Goal: Navigation & Orientation: Find specific page/section

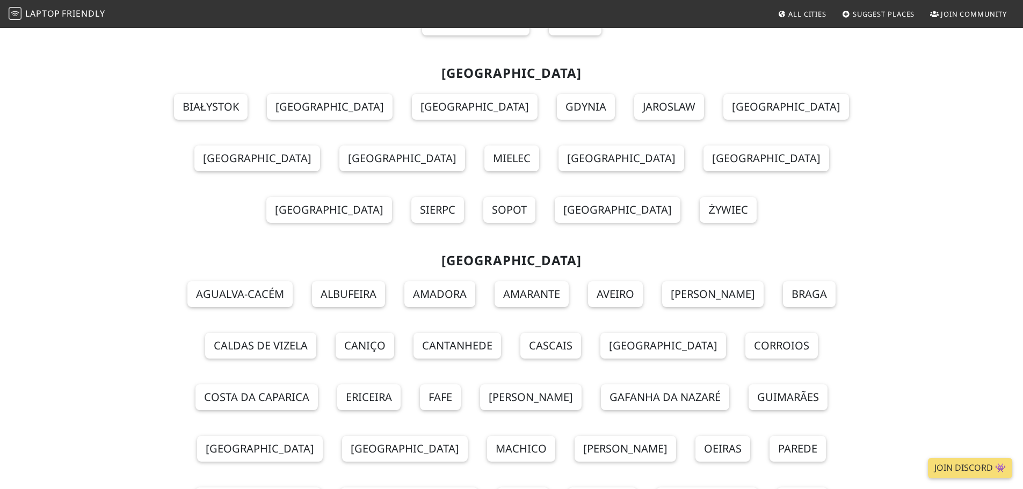
scroll to position [9294, 0]
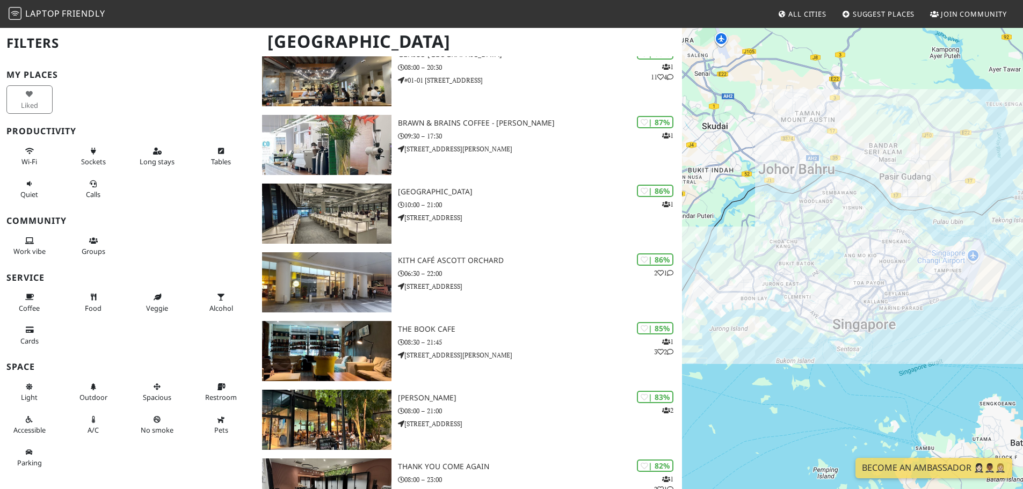
scroll to position [322, 0]
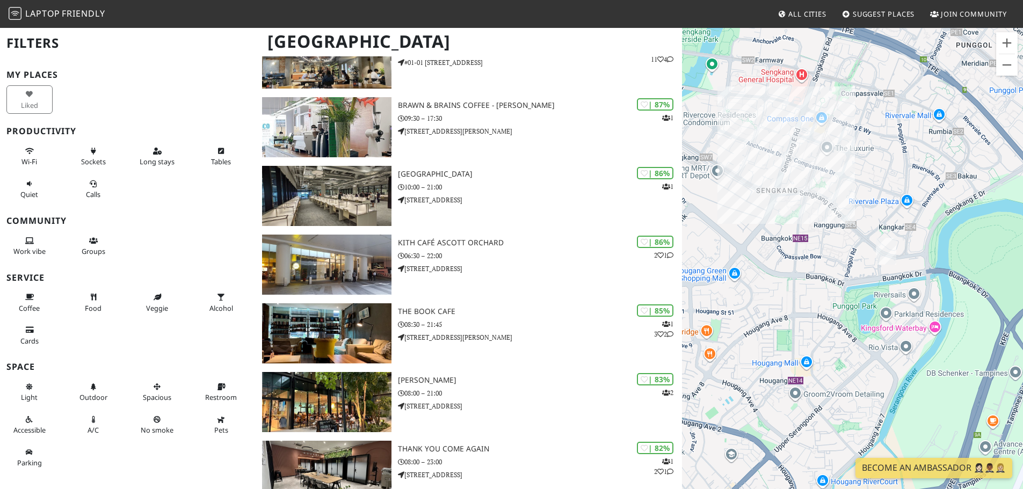
drag, startPoint x: 879, startPoint y: 363, endPoint x: 820, endPoint y: 247, distance: 130.5
click at [820, 247] on div "To navigate, press the arrow keys." at bounding box center [852, 271] width 341 height 489
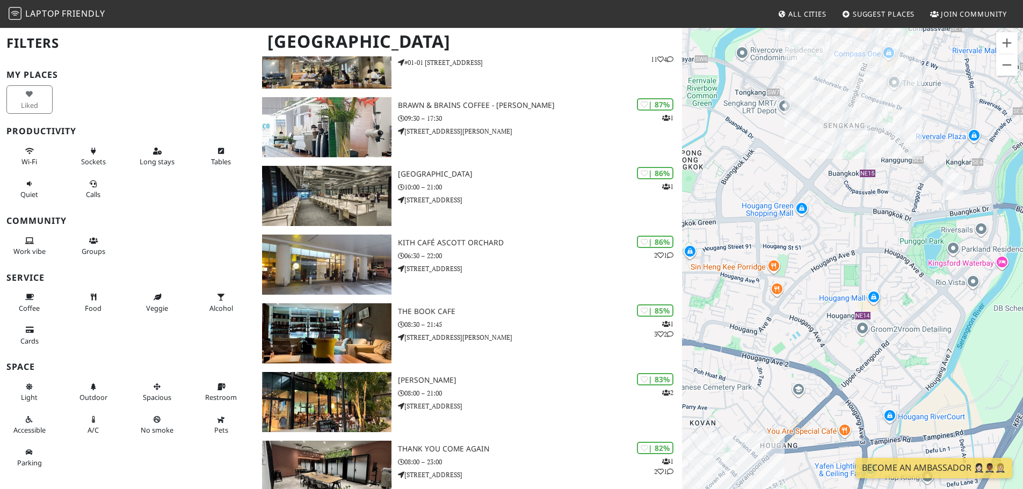
drag, startPoint x: 761, startPoint y: 284, endPoint x: 838, endPoint y: 226, distance: 96.6
click at [838, 226] on div "To navigate, press the arrow keys." at bounding box center [852, 271] width 341 height 489
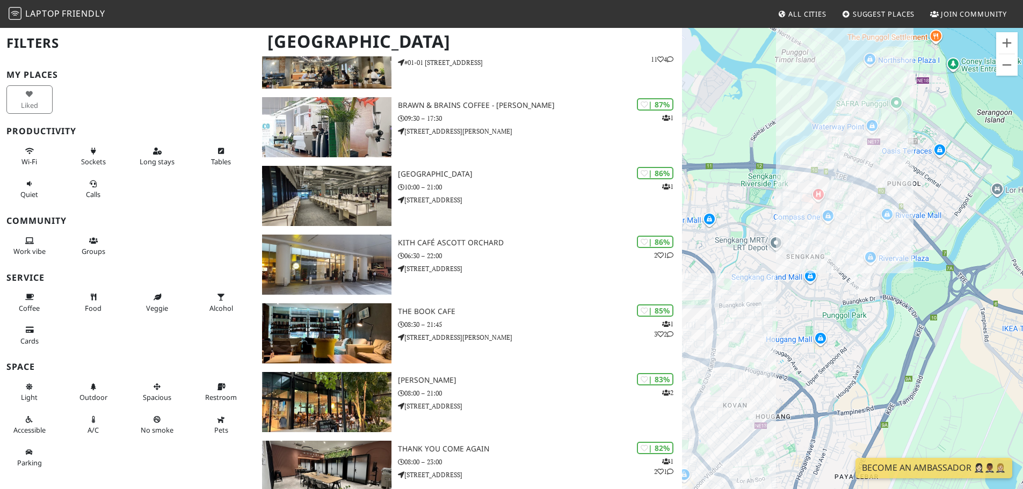
drag, startPoint x: 818, startPoint y: 237, endPoint x: 808, endPoint y: 285, distance: 48.4
click at [808, 285] on div "To navigate, press the arrow keys." at bounding box center [852, 271] width 341 height 489
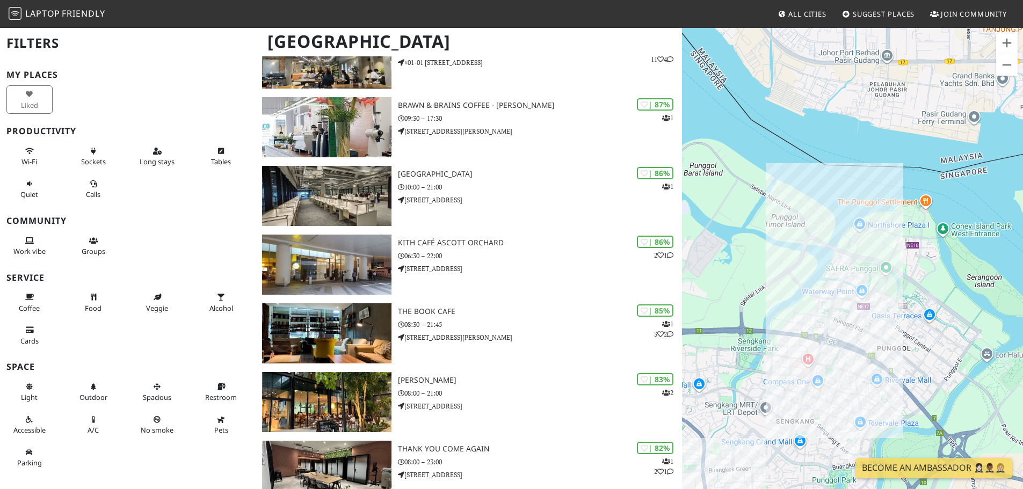
drag, startPoint x: 880, startPoint y: 210, endPoint x: 853, endPoint y: 325, distance: 118.2
click at [853, 325] on div "To navigate, press the arrow keys." at bounding box center [852, 271] width 341 height 489
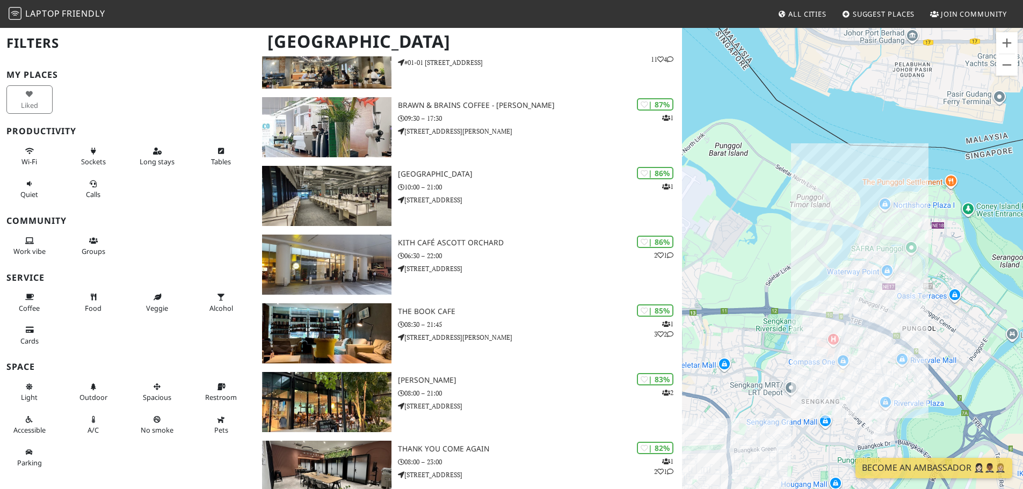
drag, startPoint x: 788, startPoint y: 355, endPoint x: 852, endPoint y: 264, distance: 111.0
click at [852, 264] on div "To navigate, press the arrow keys." at bounding box center [852, 271] width 341 height 489
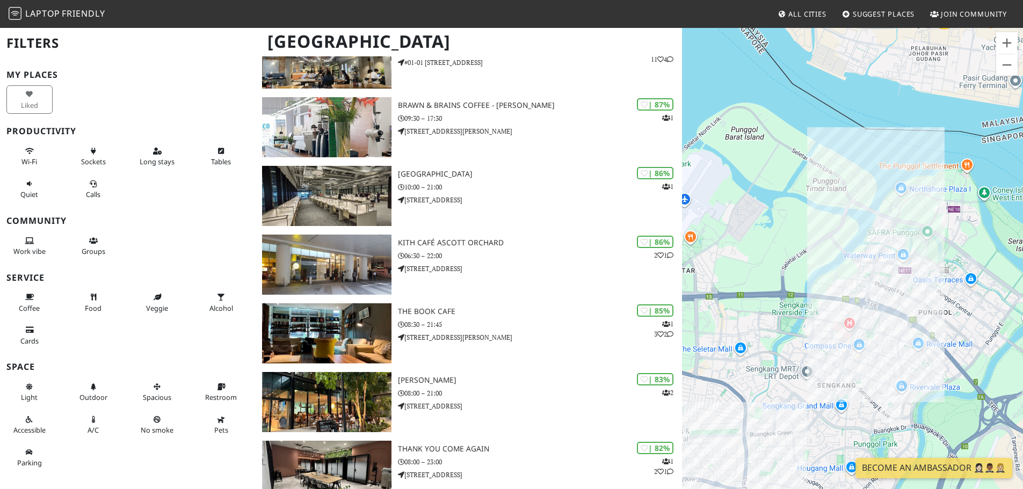
click at [852, 264] on div "To navigate, press the arrow keys." at bounding box center [852, 271] width 341 height 489
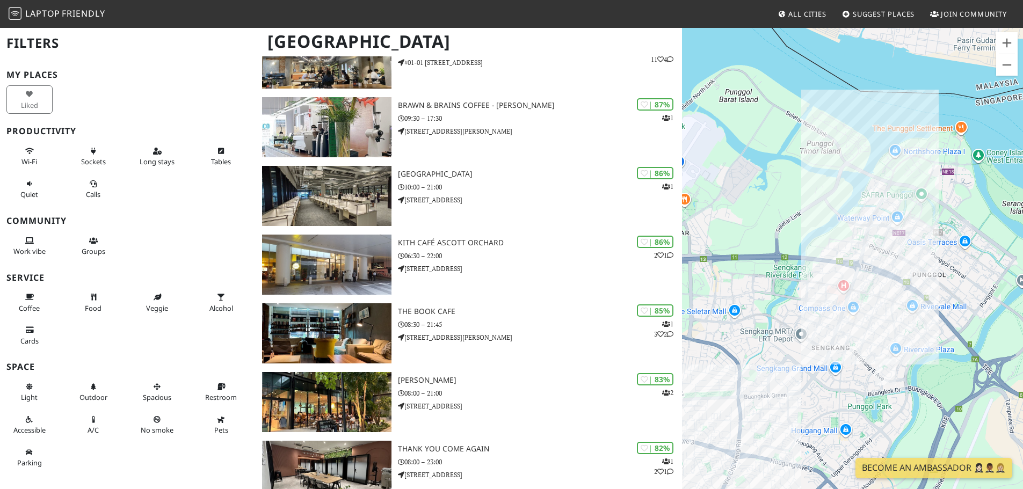
drag, startPoint x: 859, startPoint y: 336, endPoint x: 847, endPoint y: 271, distance: 66.1
click at [847, 271] on div "To navigate, press the arrow keys." at bounding box center [852, 271] width 341 height 489
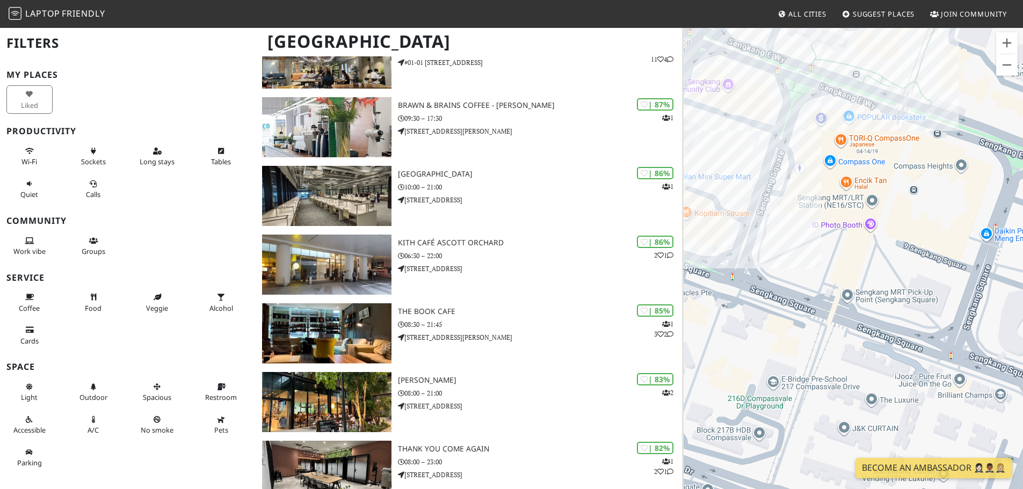
drag, startPoint x: 810, startPoint y: 234, endPoint x: 878, endPoint y: 412, distance: 190.3
click at [878, 412] on div "To navigate, press the arrow keys." at bounding box center [852, 271] width 341 height 489
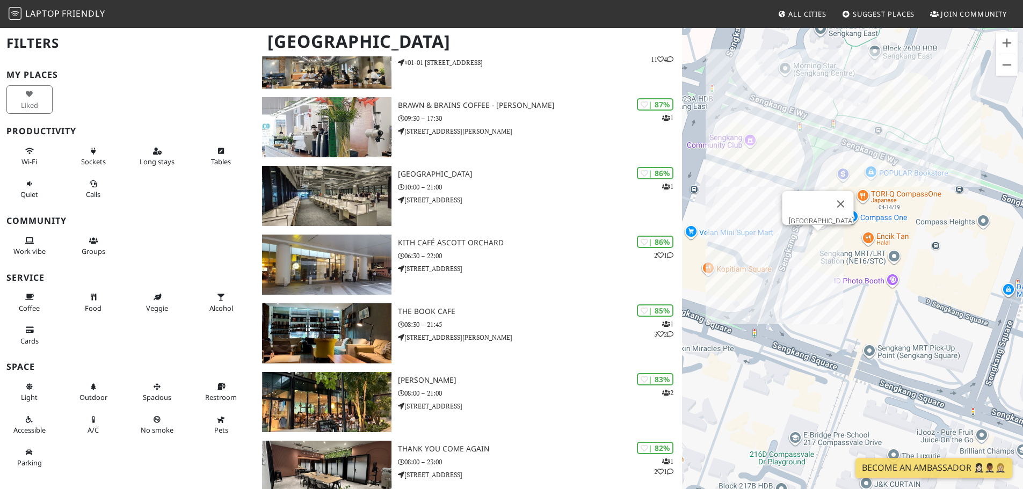
click at [822, 241] on div "To navigate, press the arrow keys. Sengkang Public Library" at bounding box center [852, 271] width 341 height 489
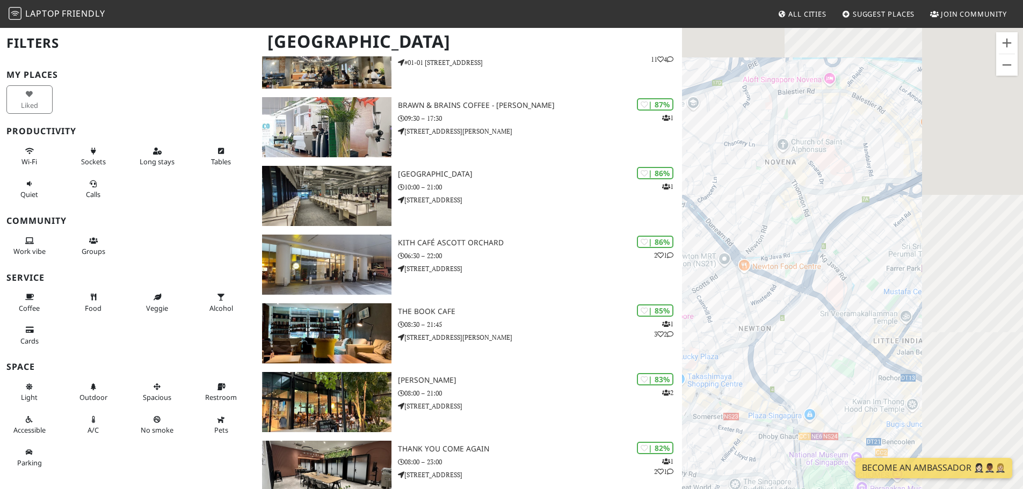
drag, startPoint x: 879, startPoint y: 280, endPoint x: 854, endPoint y: 291, distance: 27.2
click at [730, 367] on div "To navigate, press the arrow keys. Sengkang Public Library" at bounding box center [852, 271] width 341 height 489
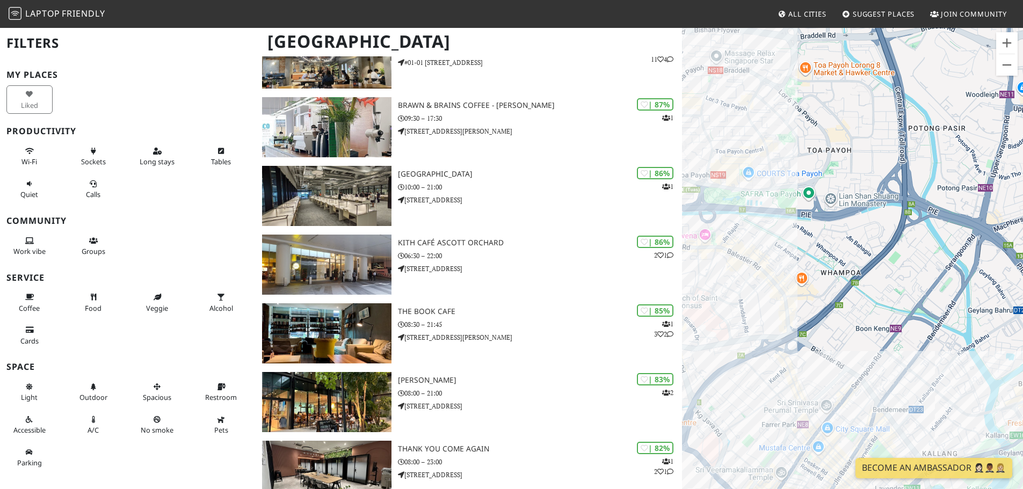
drag, startPoint x: 853, startPoint y: 292, endPoint x: 883, endPoint y: 371, distance: 85.0
click at [895, 376] on div "To navigate, press the arrow keys. Sengkang Public Library" at bounding box center [852, 271] width 341 height 489
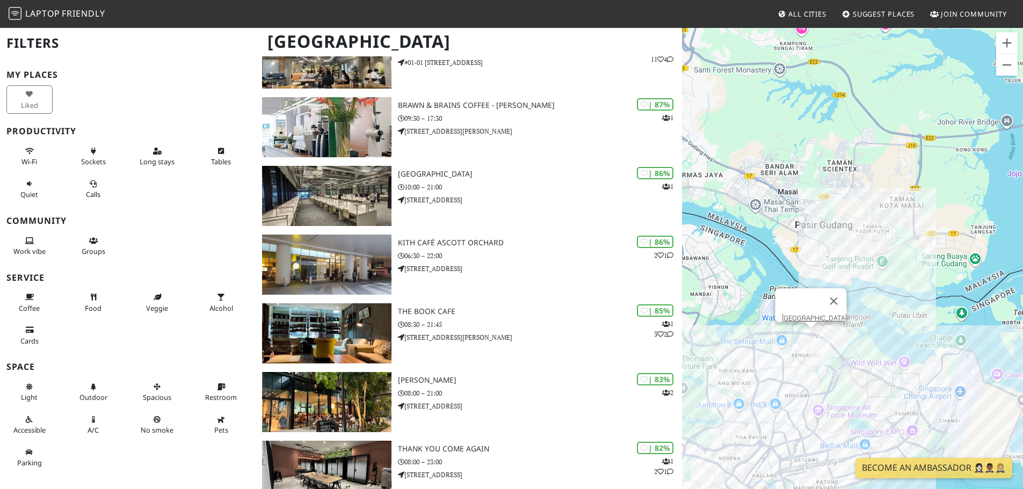
drag, startPoint x: 860, startPoint y: 323, endPoint x: 752, endPoint y: 427, distance: 150.1
click at [738, 449] on div "To navigate, press the arrow keys. Sengkang Public Library" at bounding box center [852, 271] width 341 height 489
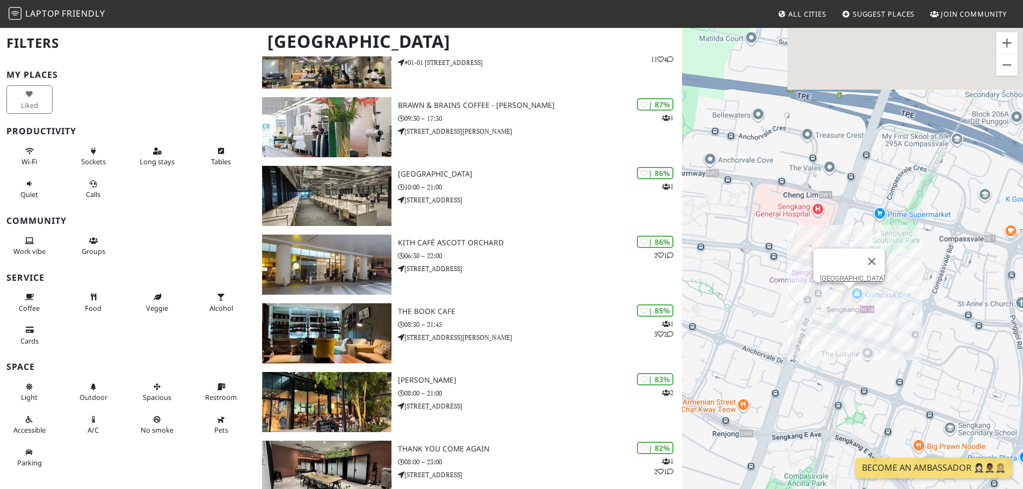
drag, startPoint x: 872, startPoint y: 261, endPoint x: 739, endPoint y: 415, distance: 203.8
click at [753, 450] on div "To navigate, press the arrow keys. Sengkang Public Library" at bounding box center [852, 271] width 341 height 489
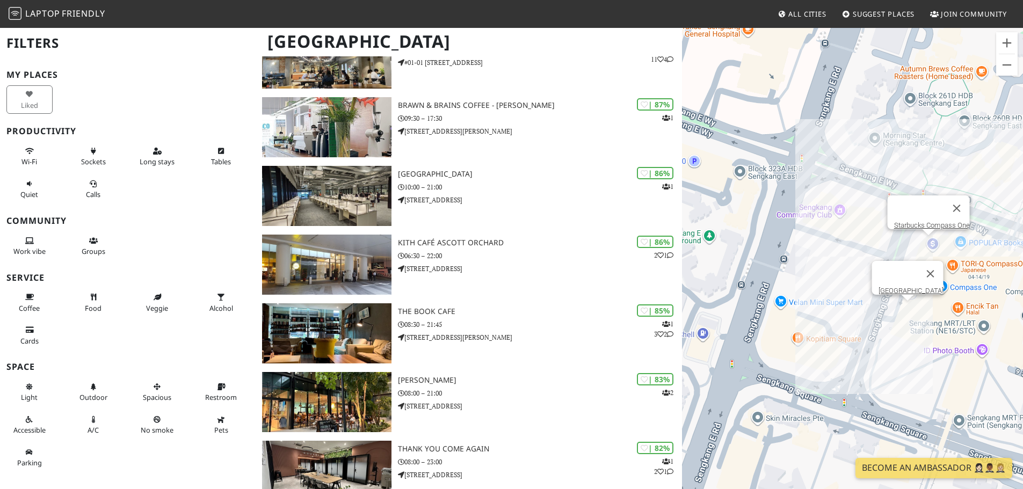
click at [929, 244] on div "To navigate, press the arrow keys. Sengkang Public Library Starbucks Compass One" at bounding box center [852, 271] width 341 height 489
click at [934, 221] on link "Starbucks Compass One" at bounding box center [932, 225] width 76 height 8
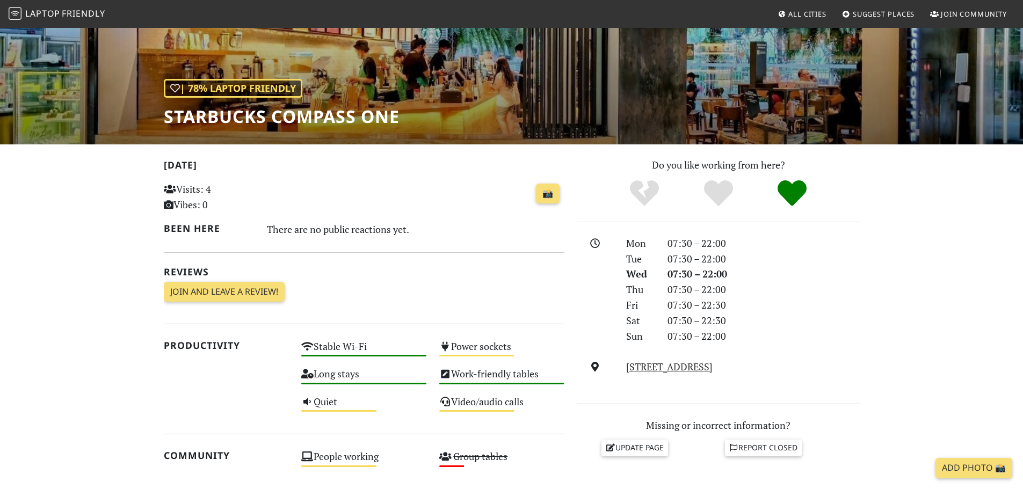
scroll to position [107, 0]
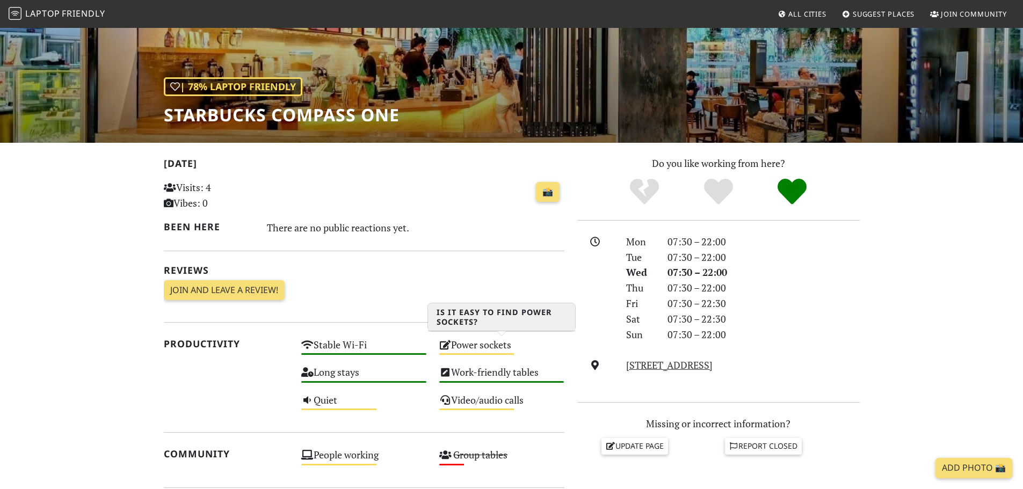
click at [470, 345] on div "Power sockets Medium" at bounding box center [502, 349] width 138 height 27
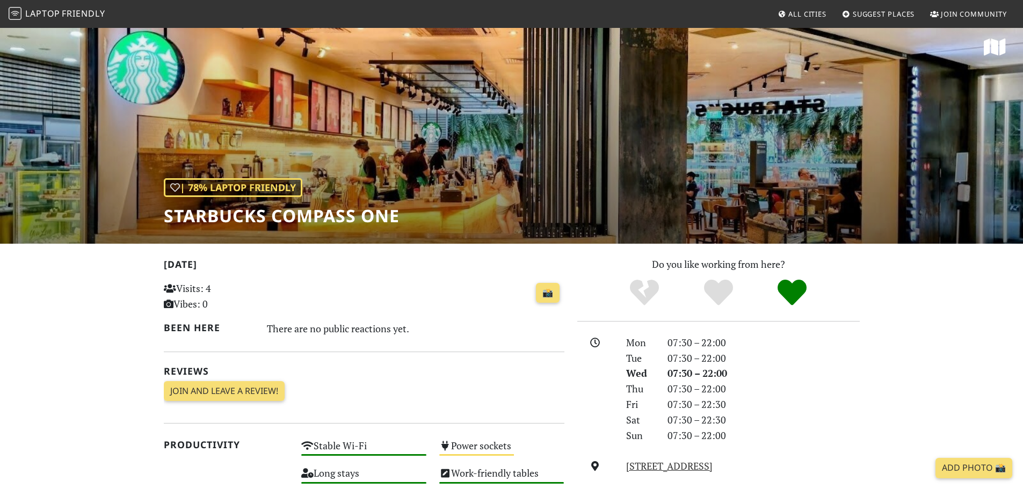
scroll to position [0, 0]
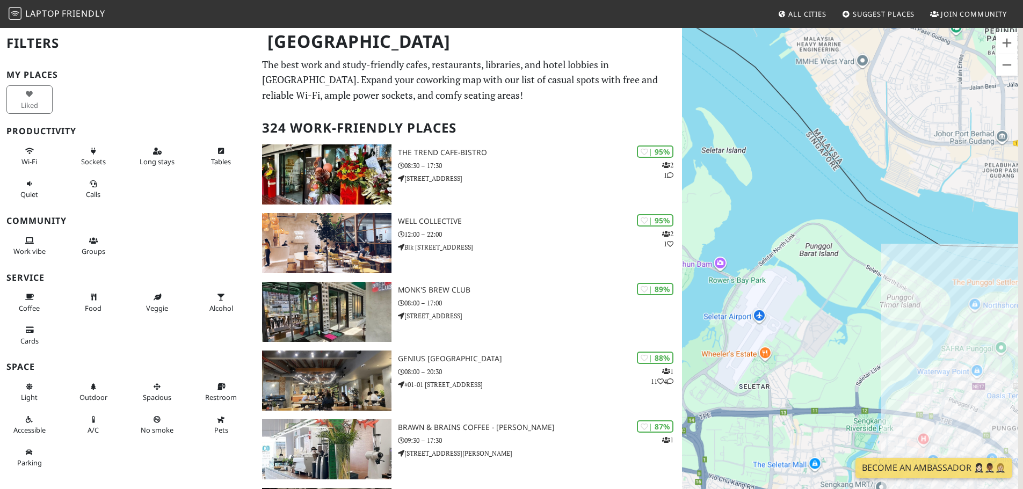
drag, startPoint x: 905, startPoint y: 351, endPoint x: 792, endPoint y: 214, distance: 177.9
click at [792, 214] on div "To navigate, press the arrow keys." at bounding box center [852, 271] width 341 height 489
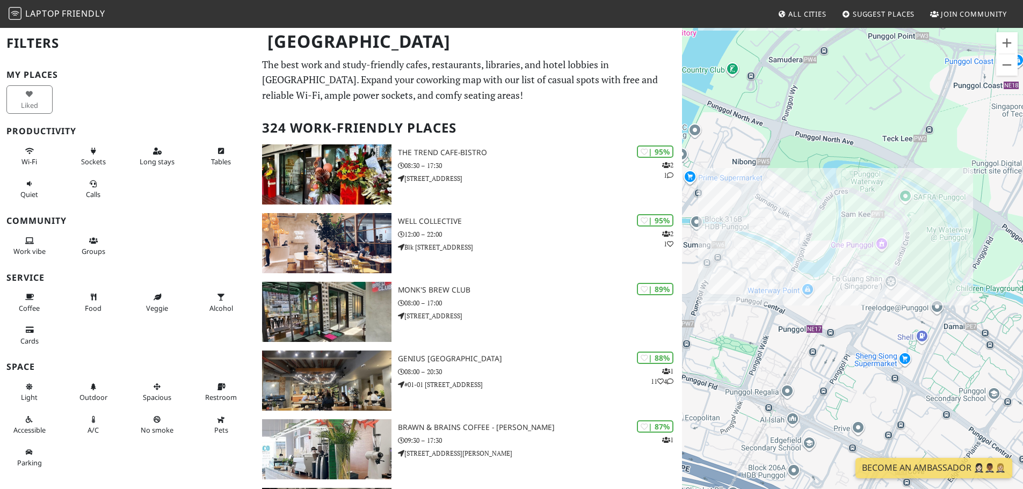
drag, startPoint x: 917, startPoint y: 246, endPoint x: 771, endPoint y: 304, distance: 156.5
click at [771, 304] on div "To navigate, press the arrow keys." at bounding box center [852, 271] width 341 height 489
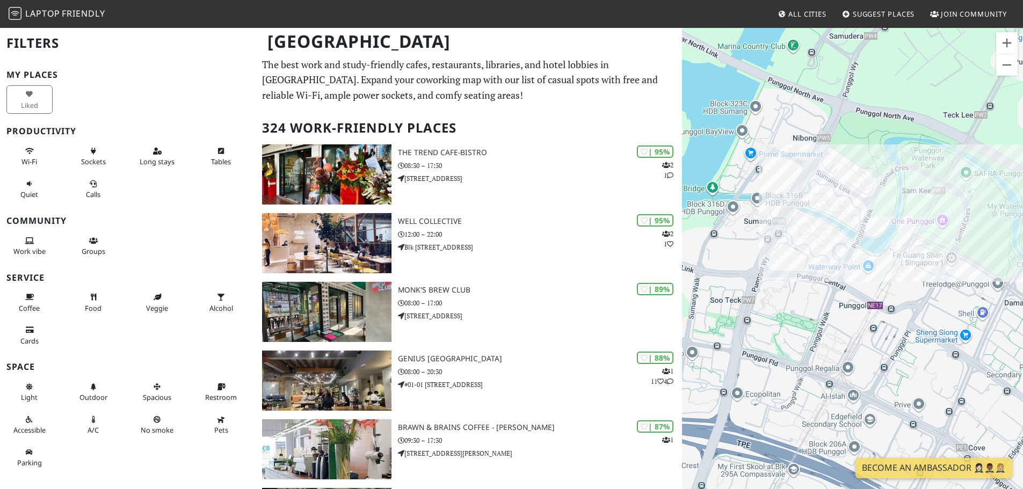
drag, startPoint x: 847, startPoint y: 347, endPoint x: 890, endPoint y: 205, distance: 148.4
click at [881, 214] on div "To navigate, press the arrow keys." at bounding box center [852, 271] width 341 height 489
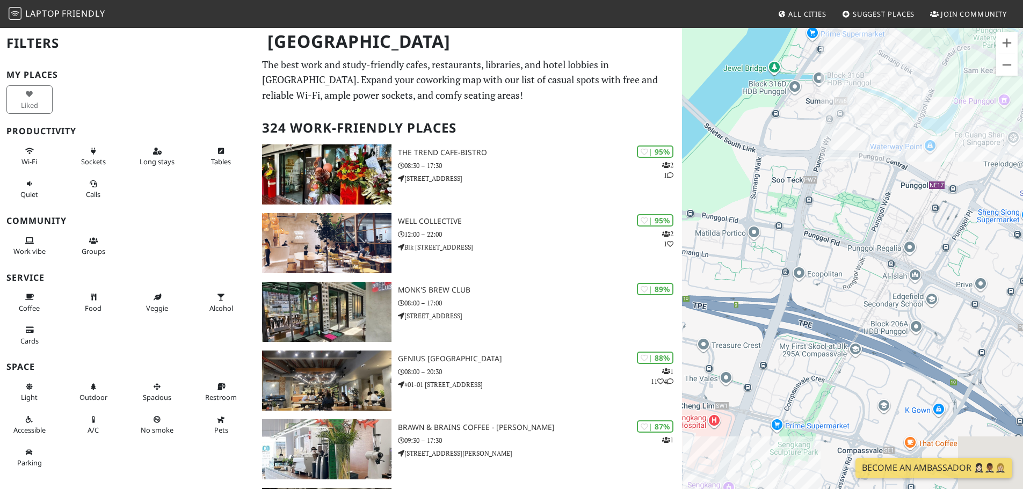
click at [892, 204] on div "To navigate, press the arrow keys." at bounding box center [852, 271] width 341 height 489
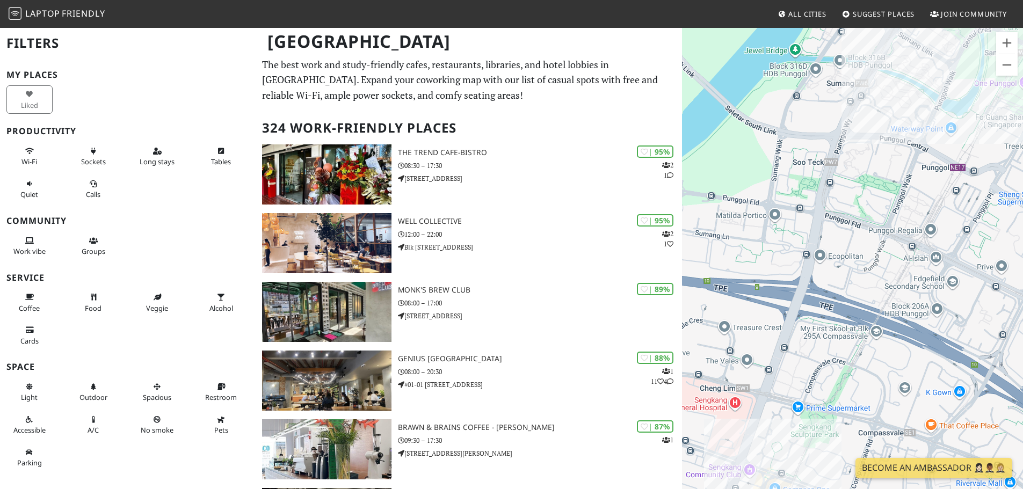
drag, startPoint x: 826, startPoint y: 300, endPoint x: 851, endPoint y: 225, distance: 79.8
click at [849, 230] on div "To navigate, press the arrow keys." at bounding box center [852, 271] width 341 height 489
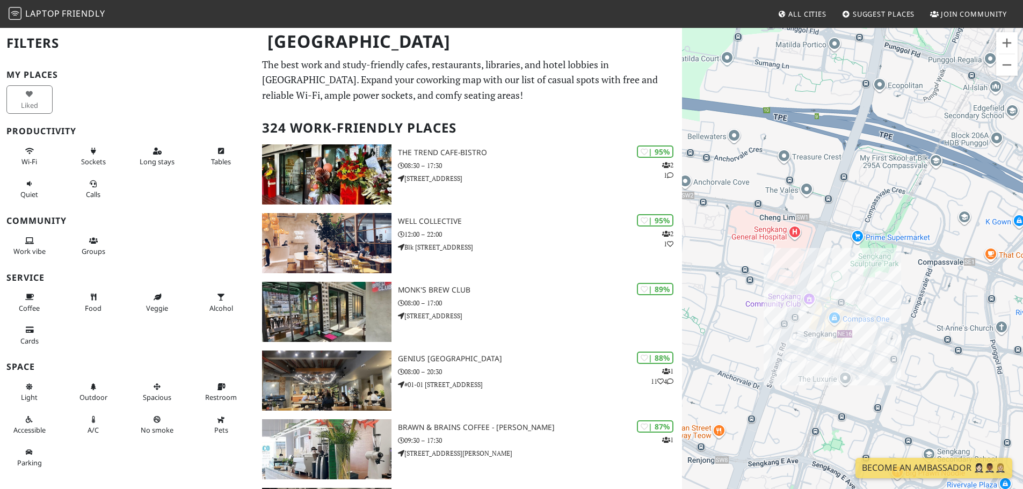
drag, startPoint x: 815, startPoint y: 330, endPoint x: 832, endPoint y: 283, distance: 50.3
click at [831, 290] on div "To navigate, press the arrow keys." at bounding box center [852, 271] width 341 height 489
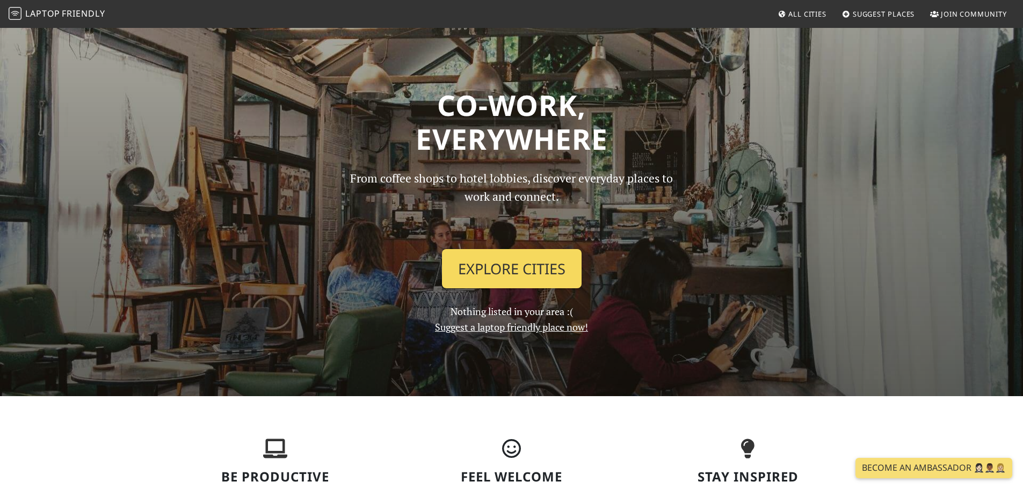
click at [519, 261] on link "Explore Cities" at bounding box center [512, 269] width 140 height 40
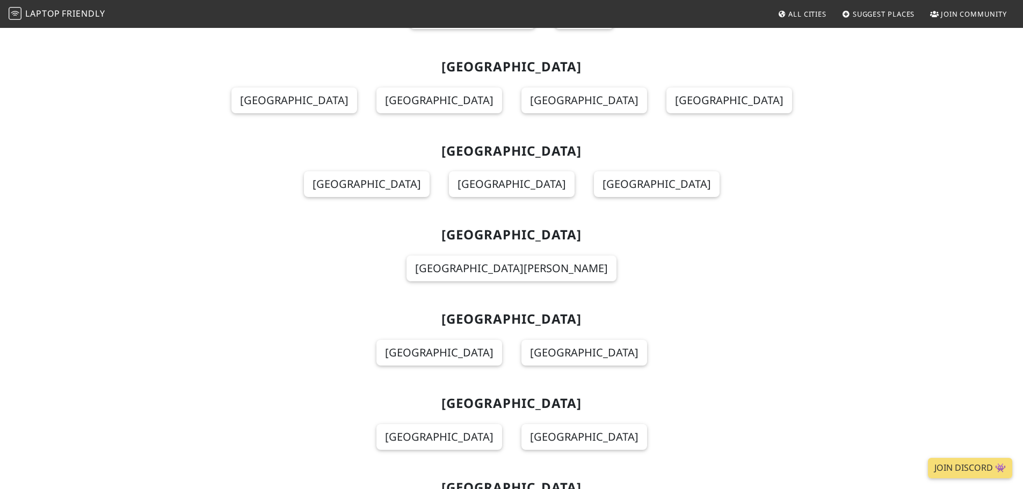
scroll to position [9160, 0]
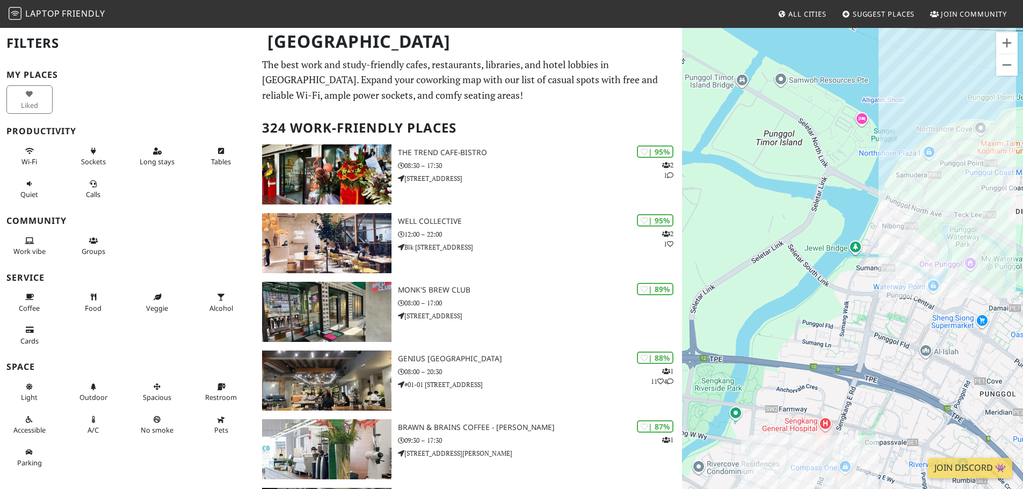
drag, startPoint x: 827, startPoint y: 225, endPoint x: 773, endPoint y: 207, distance: 57.6
click at [773, 207] on div "To navigate, press the arrow keys." at bounding box center [852, 271] width 341 height 489
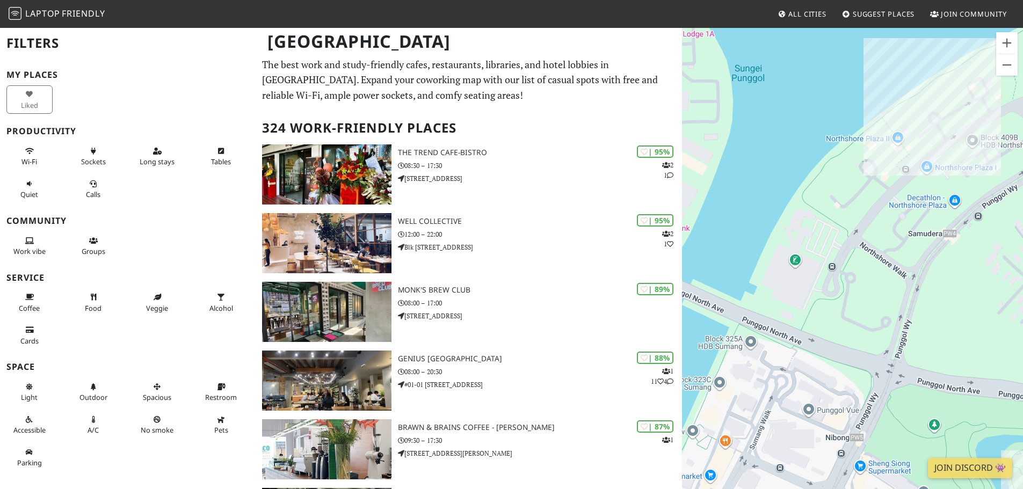
drag, startPoint x: 912, startPoint y: 157, endPoint x: 804, endPoint y: 218, distance: 123.7
click at [804, 218] on div "To navigate, press the arrow keys." at bounding box center [852, 271] width 341 height 489
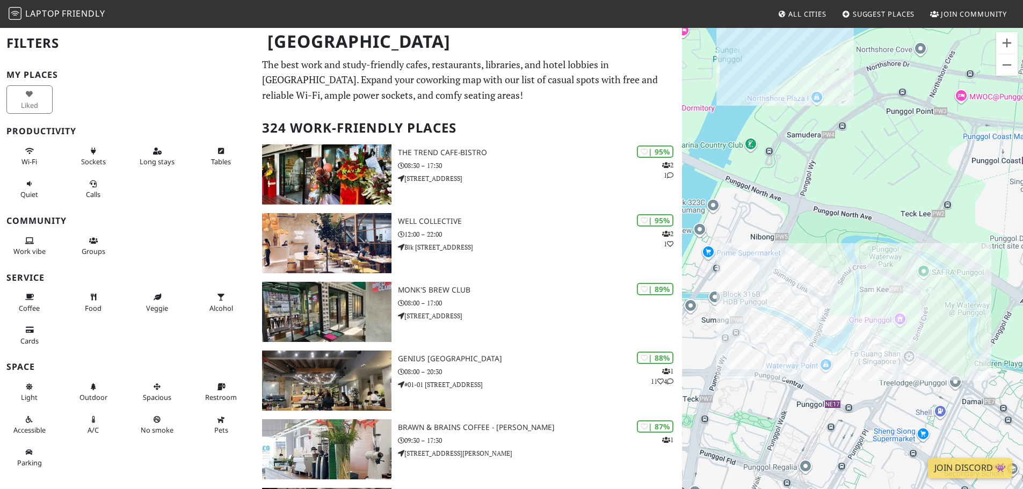
drag, startPoint x: 924, startPoint y: 317, endPoint x: 861, endPoint y: 214, distance: 120.3
click at [858, 225] on div "To navigate, press the arrow keys." at bounding box center [852, 271] width 341 height 489
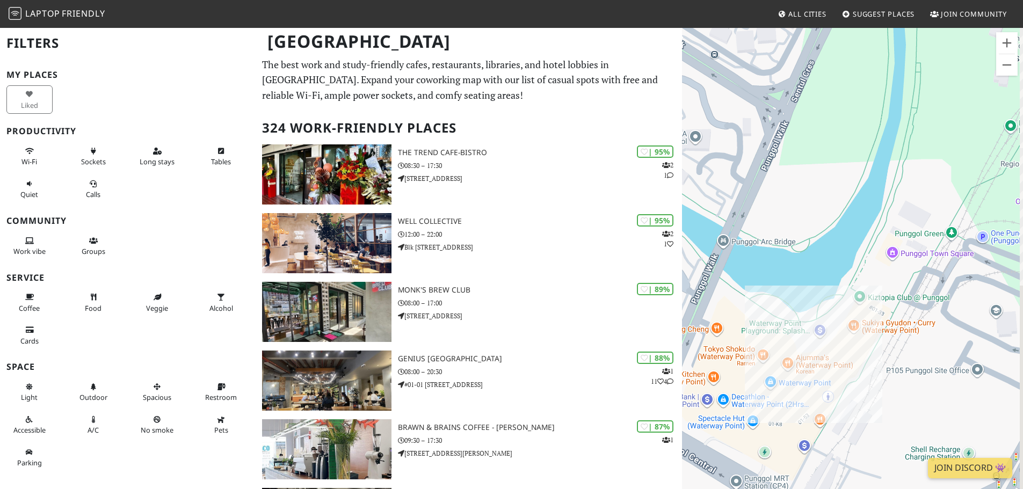
drag, startPoint x: 835, startPoint y: 261, endPoint x: 796, endPoint y: 235, distance: 46.6
click at [796, 235] on div "To navigate, press the arrow keys." at bounding box center [852, 271] width 341 height 489
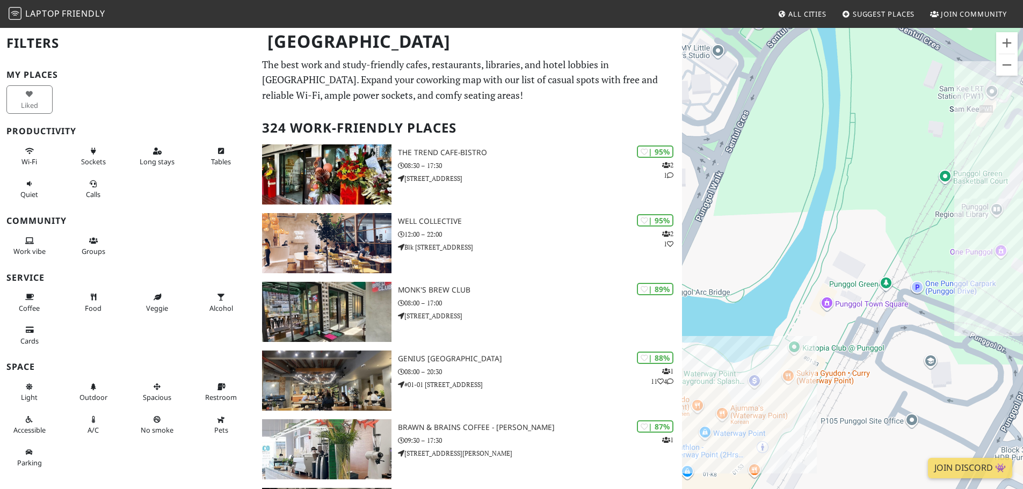
drag, startPoint x: 829, startPoint y: 207, endPoint x: 773, endPoint y: 257, distance: 74.6
click at [770, 262] on div "To navigate, press the arrow keys." at bounding box center [852, 271] width 341 height 489
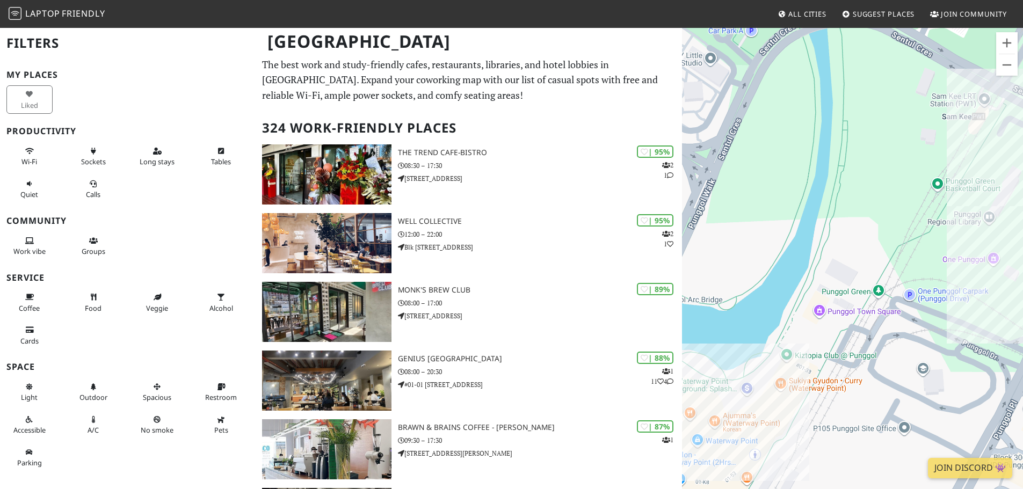
drag, startPoint x: 863, startPoint y: 233, endPoint x: 803, endPoint y: 274, distance: 72.3
click at [803, 274] on div "To navigate, press the arrow keys." at bounding box center [852, 271] width 341 height 489
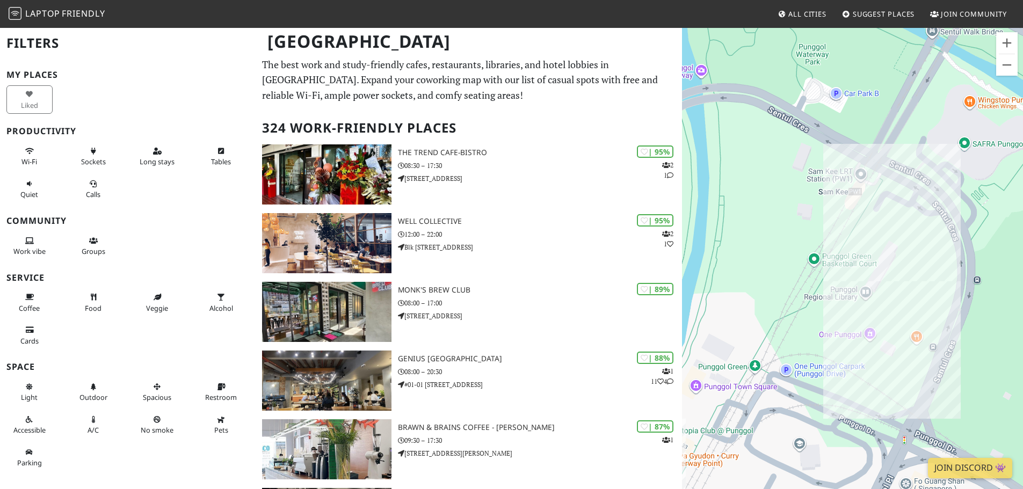
drag, startPoint x: 854, startPoint y: 254, endPoint x: 812, endPoint y: 305, distance: 66.0
click at [812, 309] on div "To navigate, press the arrow keys." at bounding box center [852, 271] width 341 height 489
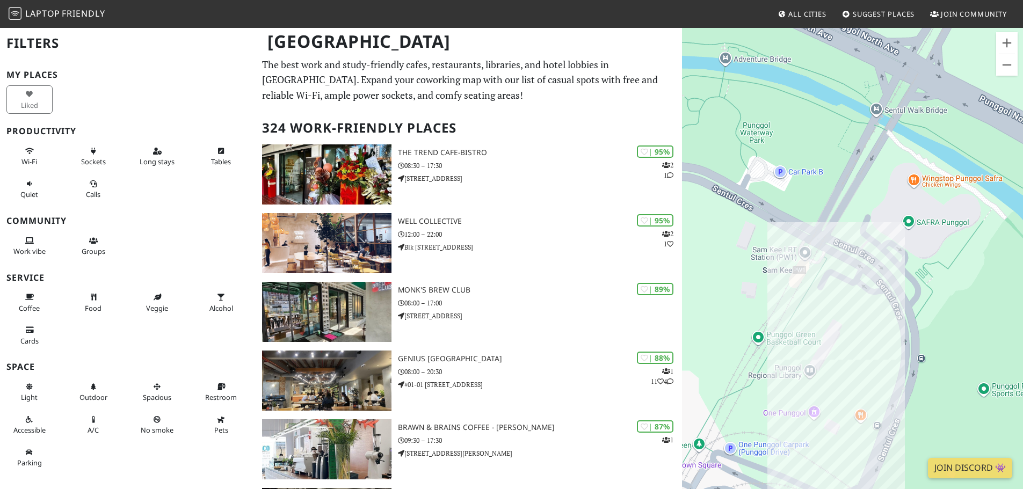
drag, startPoint x: 875, startPoint y: 293, endPoint x: 845, endPoint y: 286, distance: 30.5
click at [845, 286] on div "To navigate, press the arrow keys." at bounding box center [852, 271] width 341 height 489
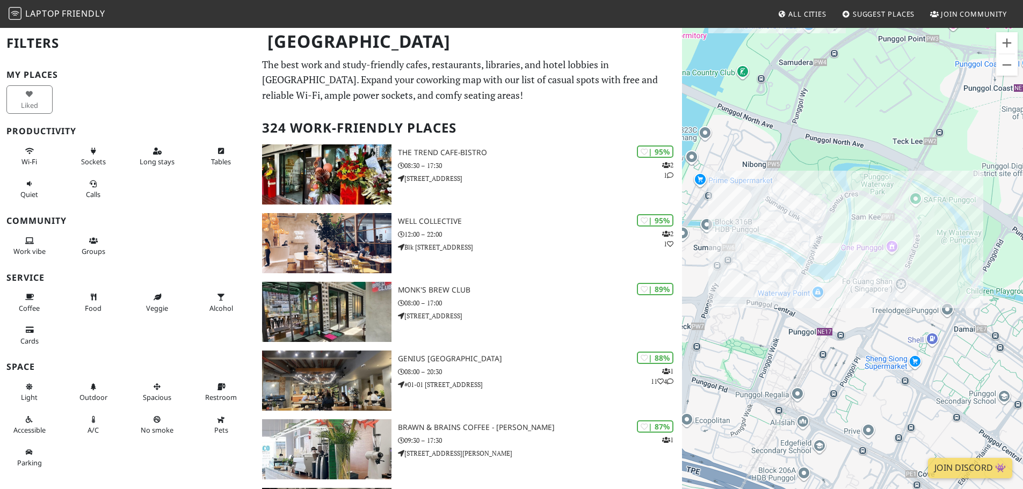
drag, startPoint x: 801, startPoint y: 262, endPoint x: 871, endPoint y: 214, distance: 84.6
click at [871, 214] on div "To navigate, press the arrow keys." at bounding box center [852, 271] width 341 height 489
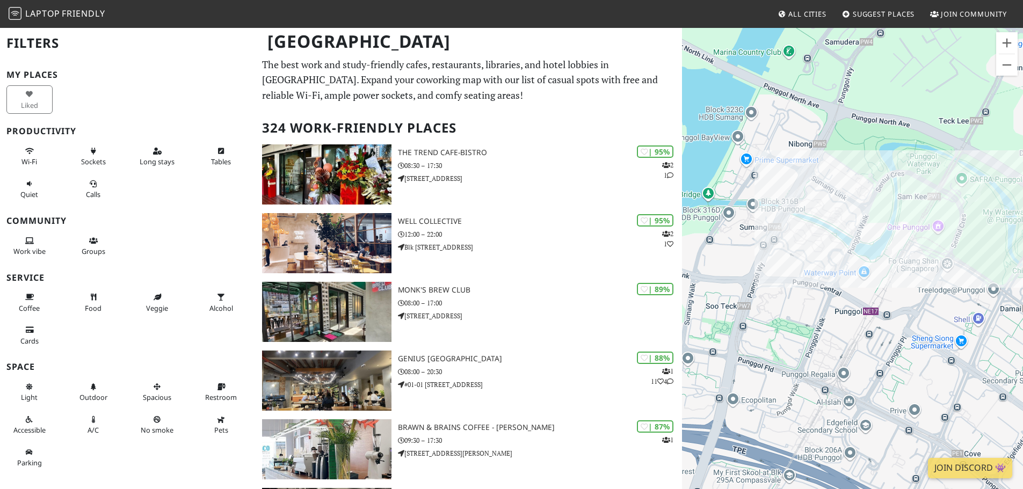
drag, startPoint x: 832, startPoint y: 253, endPoint x: 828, endPoint y: 260, distance: 8.4
click at [824, 265] on div "To navigate, press the arrow keys." at bounding box center [852, 271] width 341 height 489
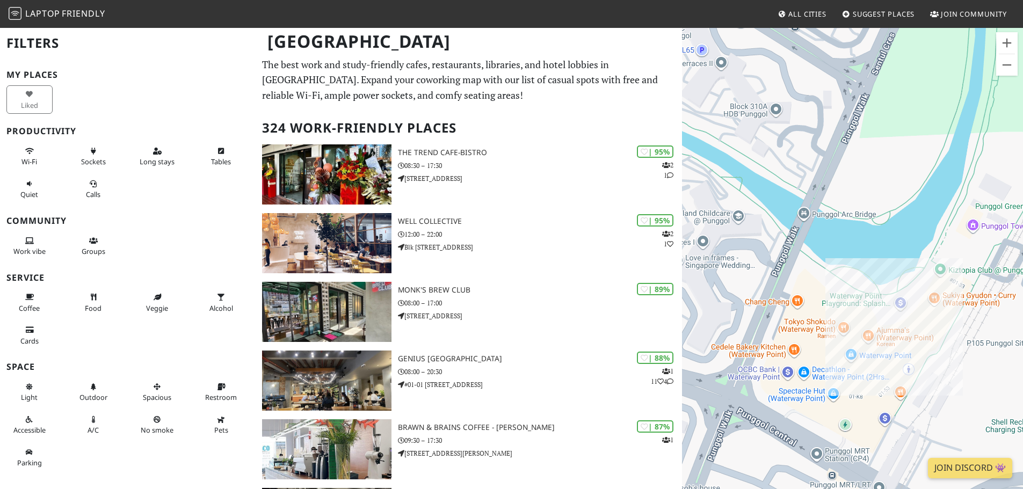
drag, startPoint x: 891, startPoint y: 302, endPoint x: 866, endPoint y: 243, distance: 63.6
click at [866, 243] on div "To navigate, press the arrow keys." at bounding box center [852, 271] width 341 height 489
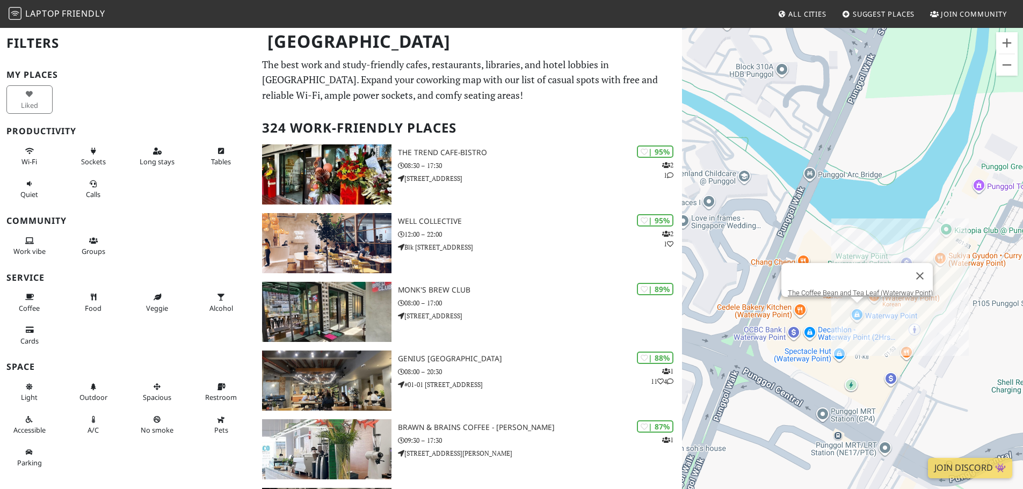
click at [855, 308] on div "To navigate, press the arrow keys. The Coffee Bean and Tea Leaf ([GEOGRAPHIC_DA…" at bounding box center [852, 271] width 341 height 489
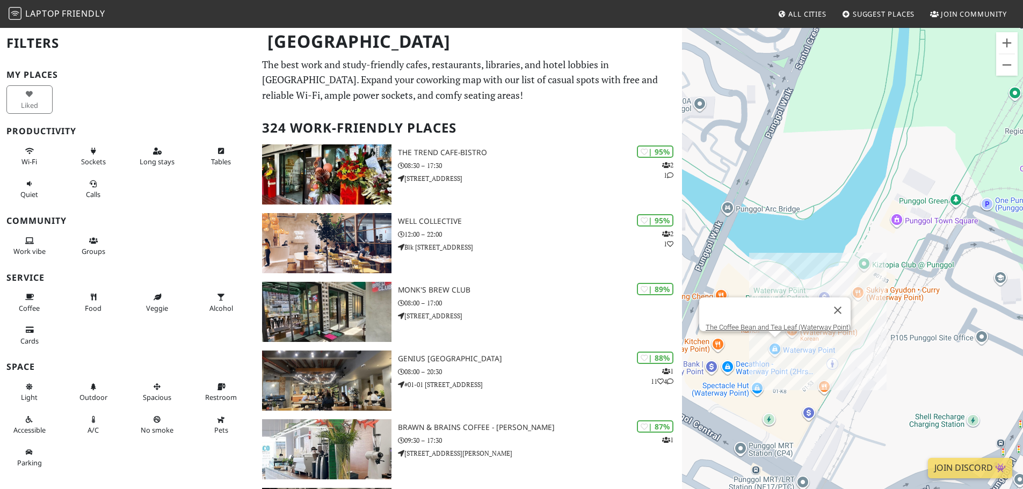
drag, startPoint x: 953, startPoint y: 271, endPoint x: 743, endPoint y: 344, distance: 222.6
click at [744, 347] on div "To navigate, press the arrow keys. The Coffee Bean and Tea Leaf ([GEOGRAPHIC_DA…" at bounding box center [852, 271] width 341 height 489
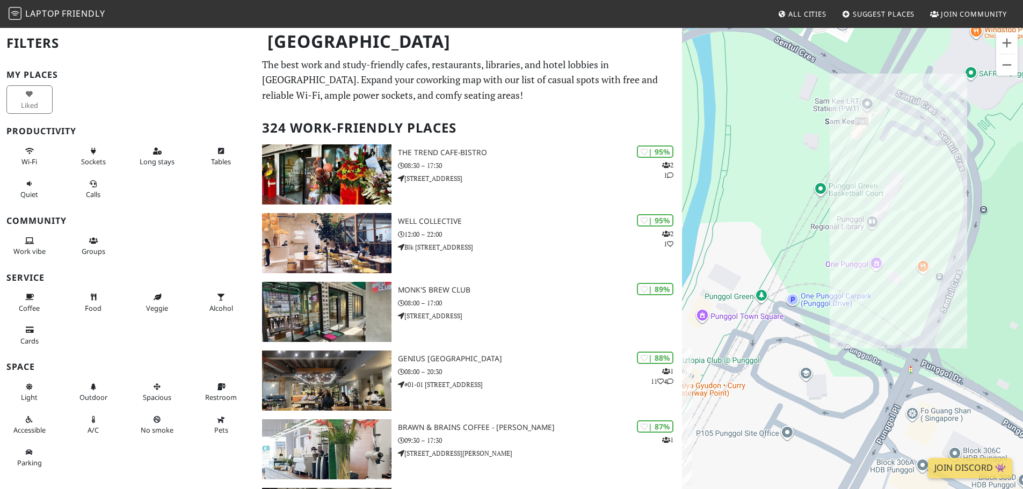
drag, startPoint x: 837, startPoint y: 295, endPoint x: 827, endPoint y: 333, distance: 38.4
click at [827, 333] on div "To navigate, press the arrow keys. The Coffee Bean and Tea Leaf ([GEOGRAPHIC_DA…" at bounding box center [852, 271] width 341 height 489
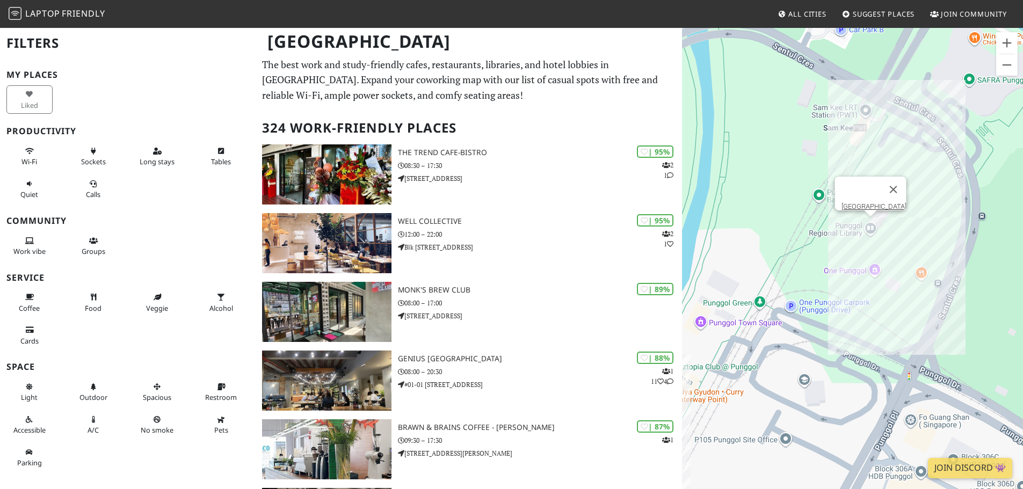
click at [875, 226] on div "To navigate, press the arrow keys. The Coffee Bean and Tea Leaf ([GEOGRAPHIC_DA…" at bounding box center [852, 271] width 341 height 489
drag, startPoint x: 812, startPoint y: 316, endPoint x: 813, endPoint y: 348, distance: 31.7
click at [813, 348] on div "To navigate, press the arrow keys. [GEOGRAPHIC_DATA]" at bounding box center [852, 271] width 341 height 489
drag, startPoint x: 801, startPoint y: 295, endPoint x: 809, endPoint y: 351, distance: 56.4
click at [802, 368] on div "To navigate, press the arrow keys. [GEOGRAPHIC_DATA]" at bounding box center [852, 271] width 341 height 489
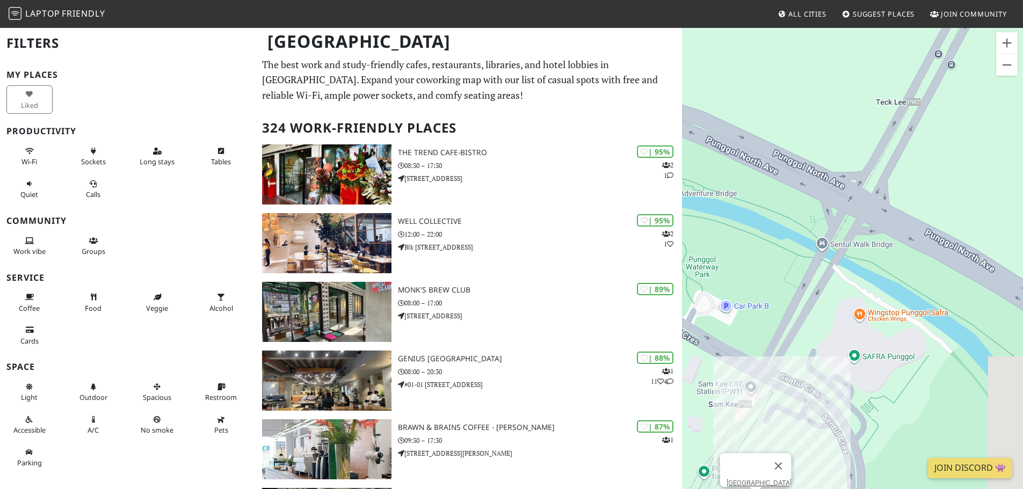
drag, startPoint x: 810, startPoint y: 262, endPoint x: 737, endPoint y: 351, distance: 114.9
click at [693, 385] on div "To navigate, press the arrow keys. [GEOGRAPHIC_DATA]" at bounding box center [852, 271] width 341 height 489
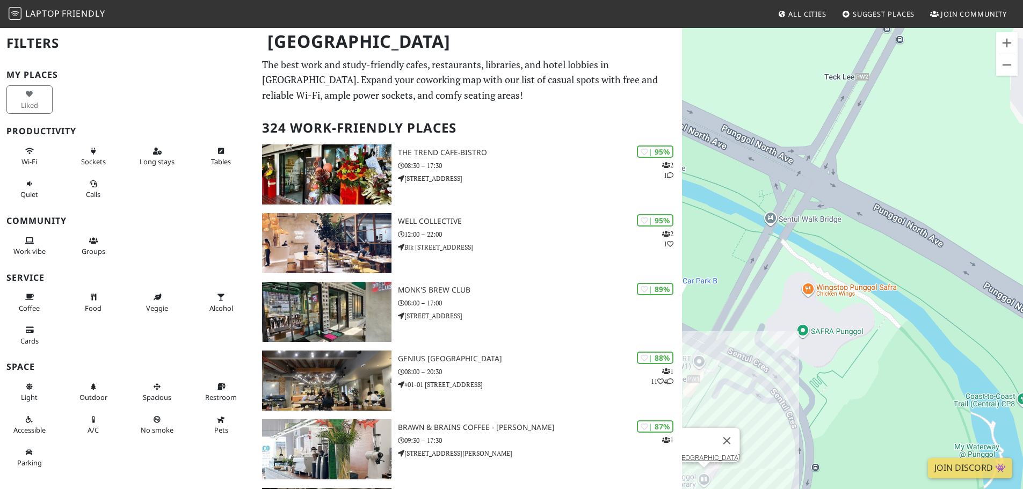
drag, startPoint x: 788, startPoint y: 314, endPoint x: 651, endPoint y: 84, distance: 267.7
click at [767, 186] on div "To navigate, press the arrow keys. [GEOGRAPHIC_DATA]" at bounding box center [852, 271] width 341 height 489
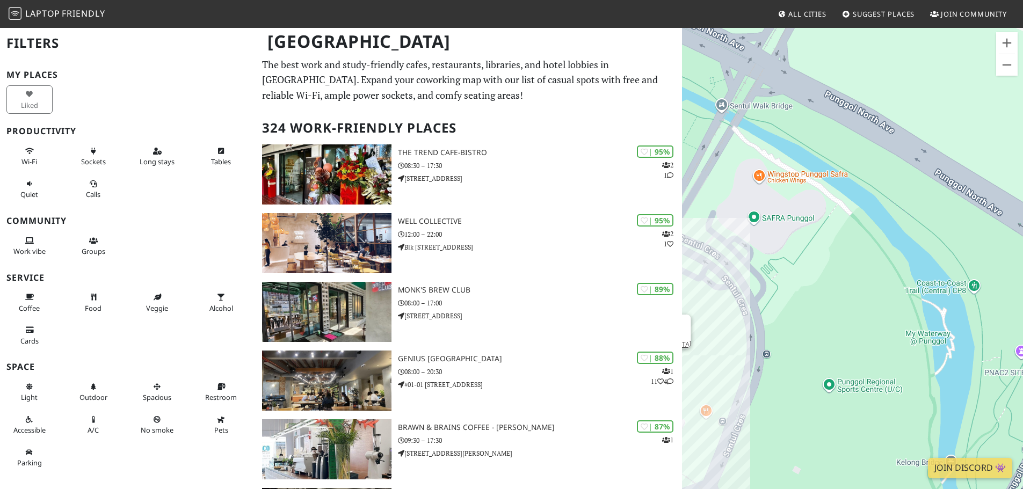
click at [757, 193] on div "To navigate, press the arrow keys. [GEOGRAPHIC_DATA]" at bounding box center [852, 271] width 341 height 489
